Goal: Task Accomplishment & Management: Use online tool/utility

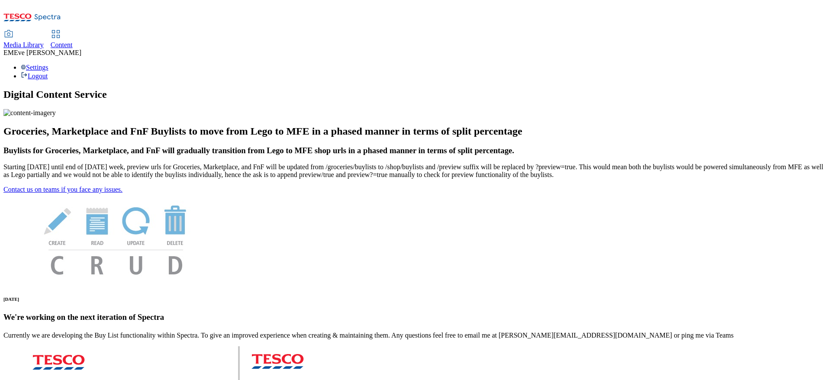
click at [73, 31] on link "Content" at bounding box center [62, 40] width 22 height 18
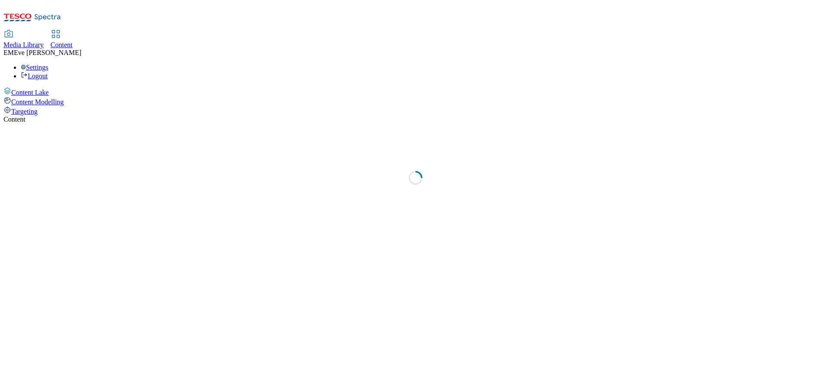
select select "ghs-uk"
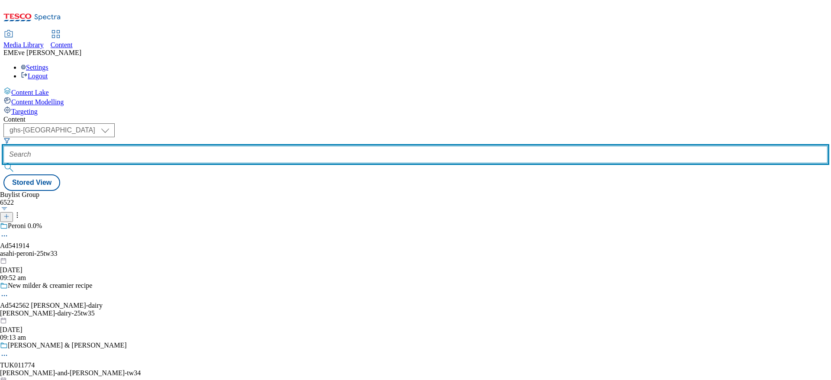
click at [204, 146] on input "text" at bounding box center [415, 154] width 824 height 17
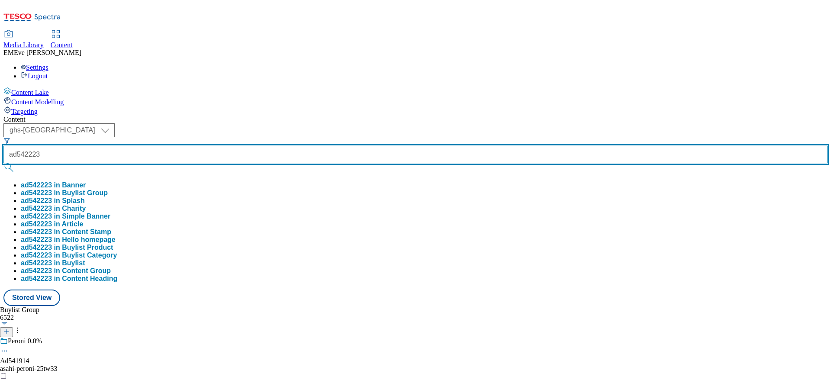
type input "ad542223"
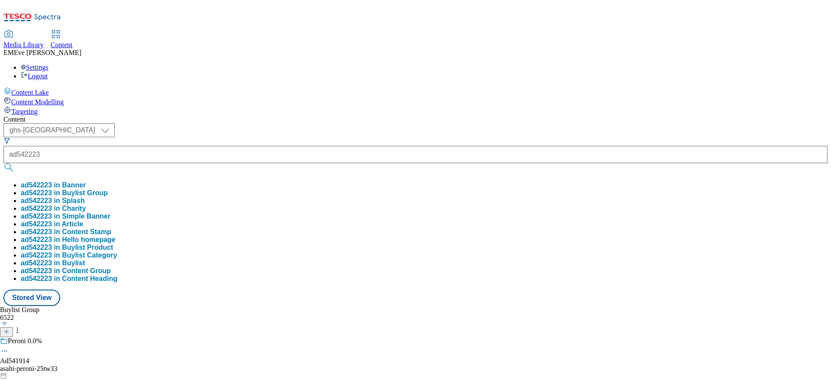
click at [108, 189] on button "ad542223 in Buylist Group" at bounding box center [64, 193] width 87 height 8
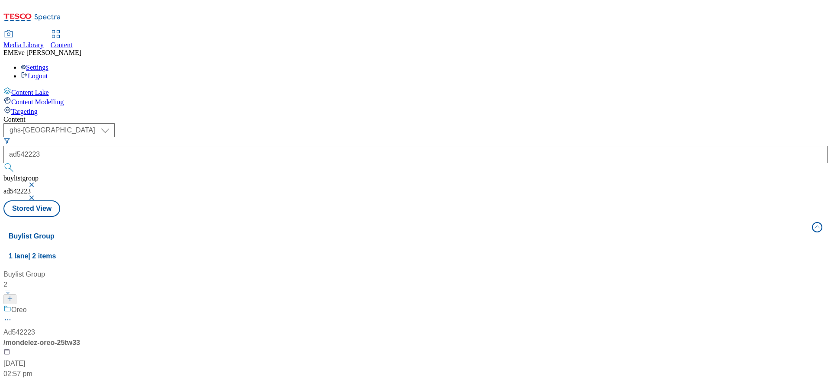
click at [112, 305] on div "Oreo" at bounding box center [57, 316] width 108 height 23
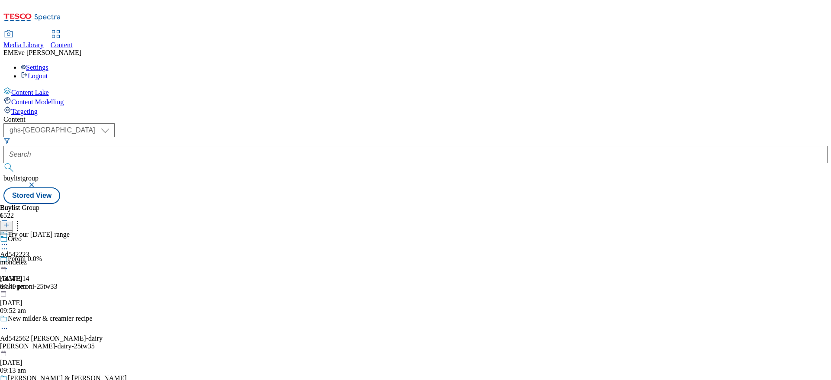
click at [70, 258] on div "mondelez" at bounding box center [35, 262] width 70 height 8
click at [29, 251] on span "Ad542223" at bounding box center [14, 255] width 29 height 8
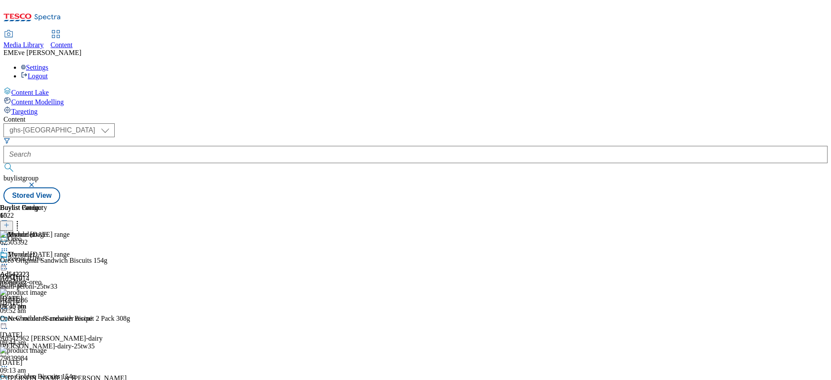
click at [10, 222] on icon at bounding box center [6, 225] width 6 height 6
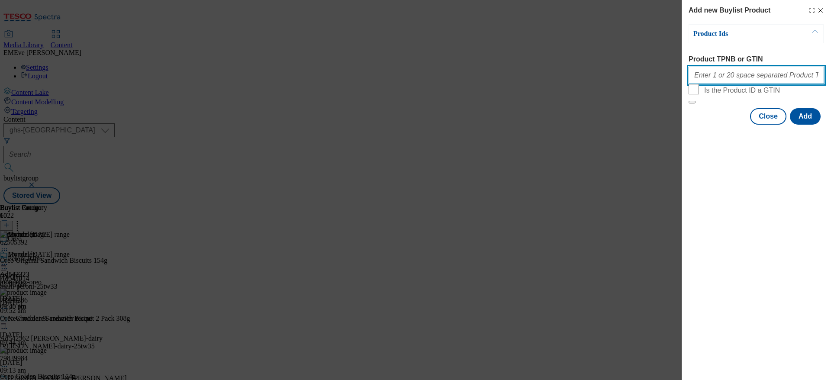
click at [715, 70] on input "Product TPNB or GTIN" at bounding box center [757, 75] width 136 height 17
paste input "62505392 71275286 79839984 92480805 83603284 93096251 67609889 85532082 8996945…"
type input "62505392 71275286 79839984 92480805 83603284 93096251 67609889 85532082 8996945…"
click at [809, 125] on button "Add" at bounding box center [805, 116] width 31 height 16
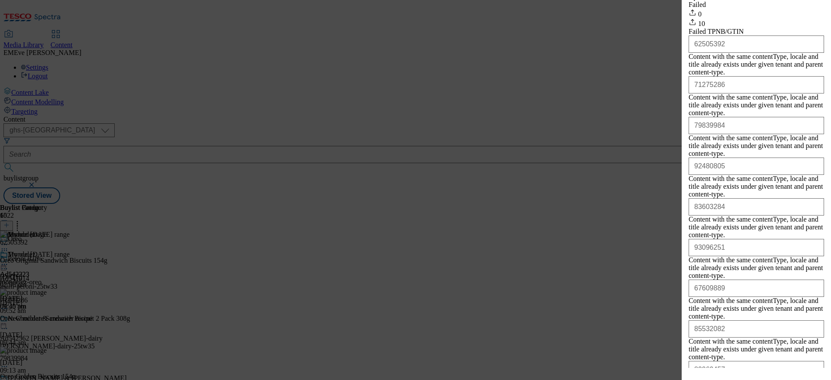
scroll to position [171, 0]
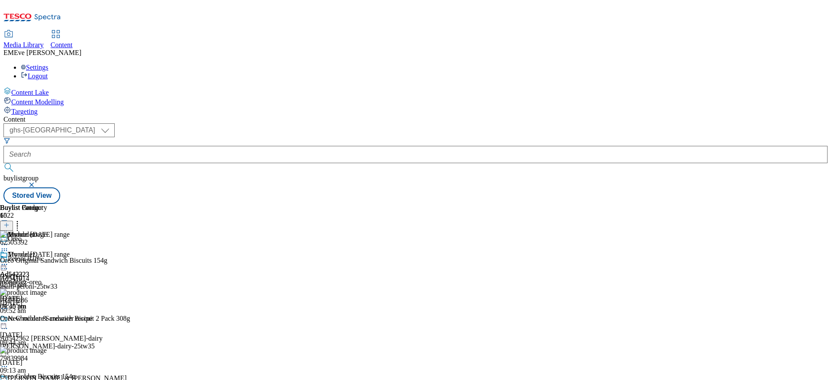
scroll to position [621, 0]
